Goal: Transaction & Acquisition: Purchase product/service

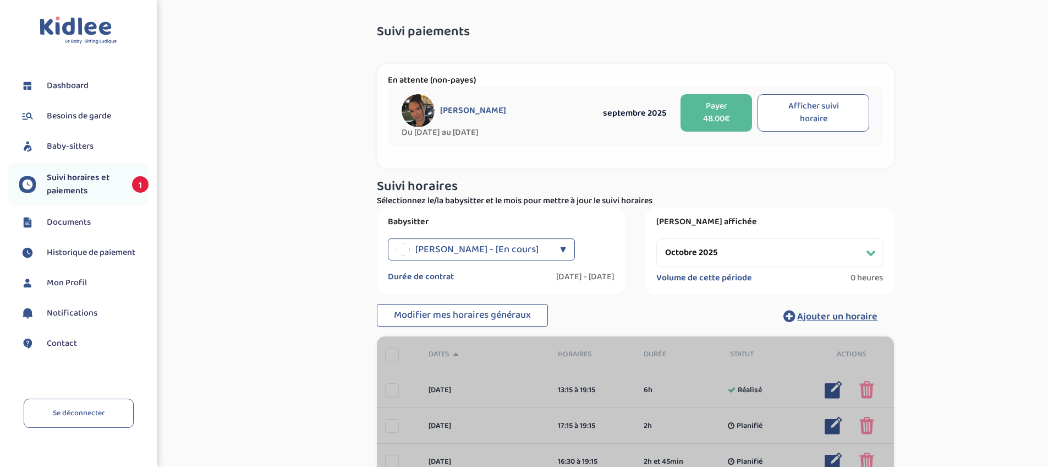
select select "octobre 2025"
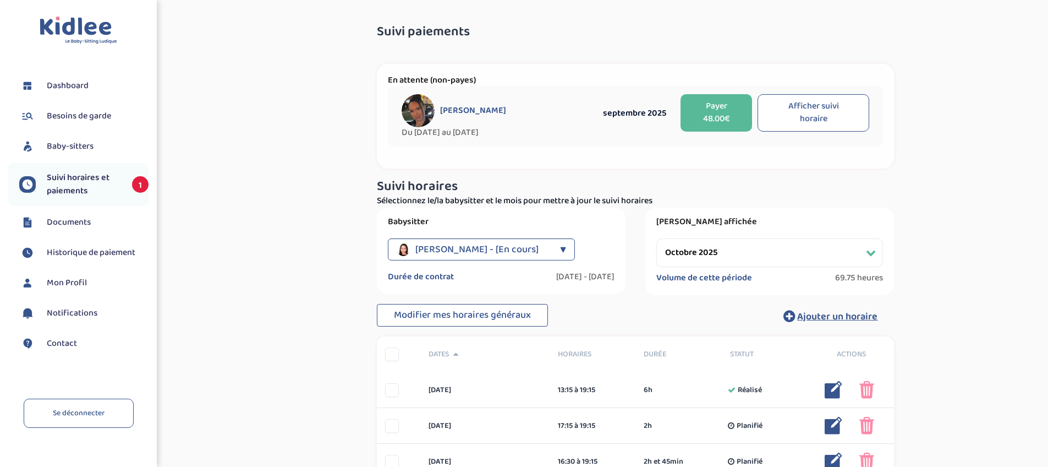
click at [714, 112] on button "Payer 48.00€" at bounding box center [717, 112] width 72 height 37
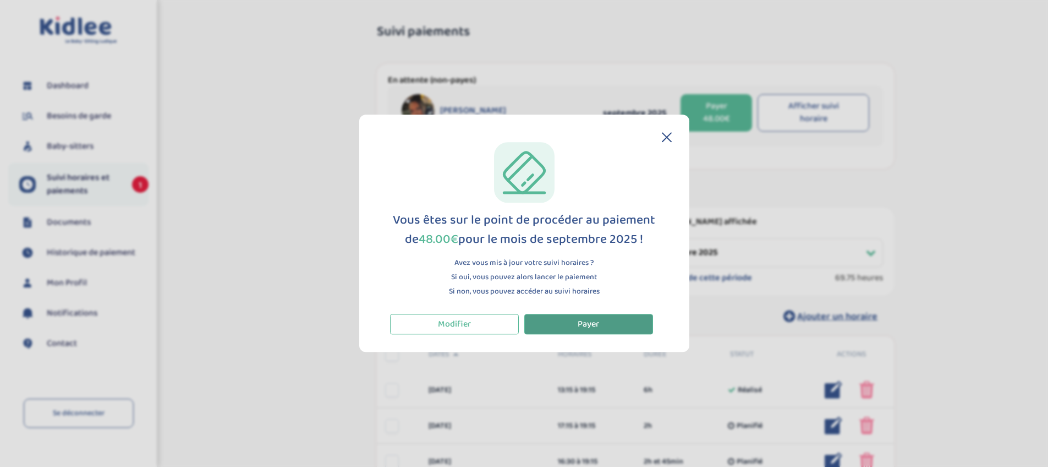
click at [609, 319] on button "Payer" at bounding box center [588, 324] width 129 height 20
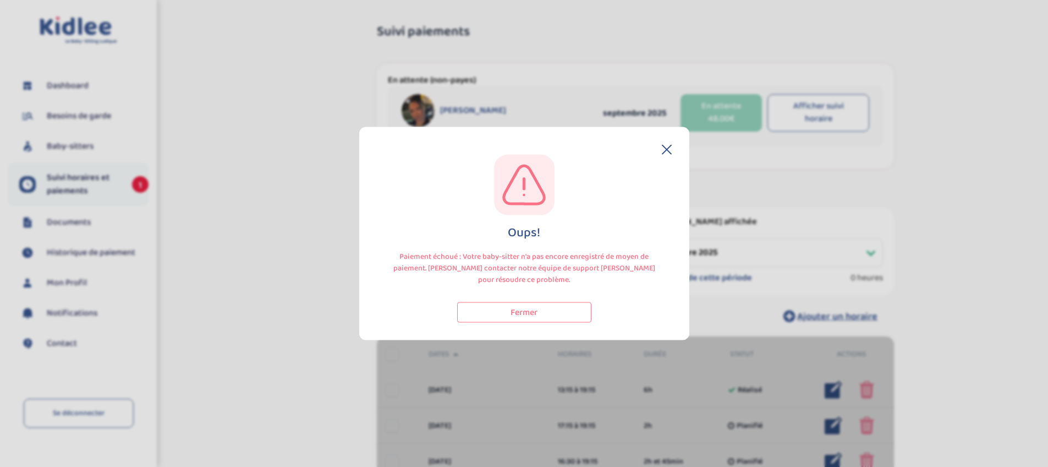
select select "octobre 2025"
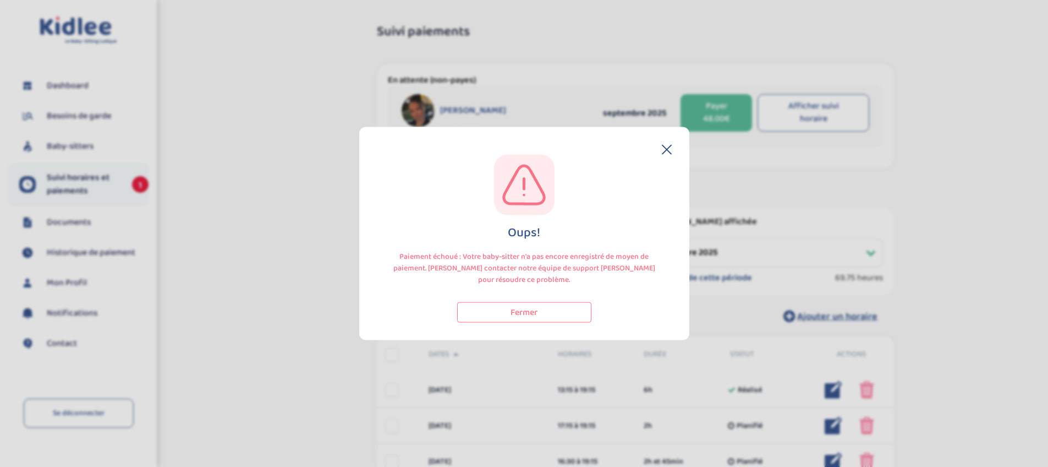
click at [498, 315] on button "Fermer" at bounding box center [524, 312] width 134 height 20
